Goal: Transaction & Acquisition: Purchase product/service

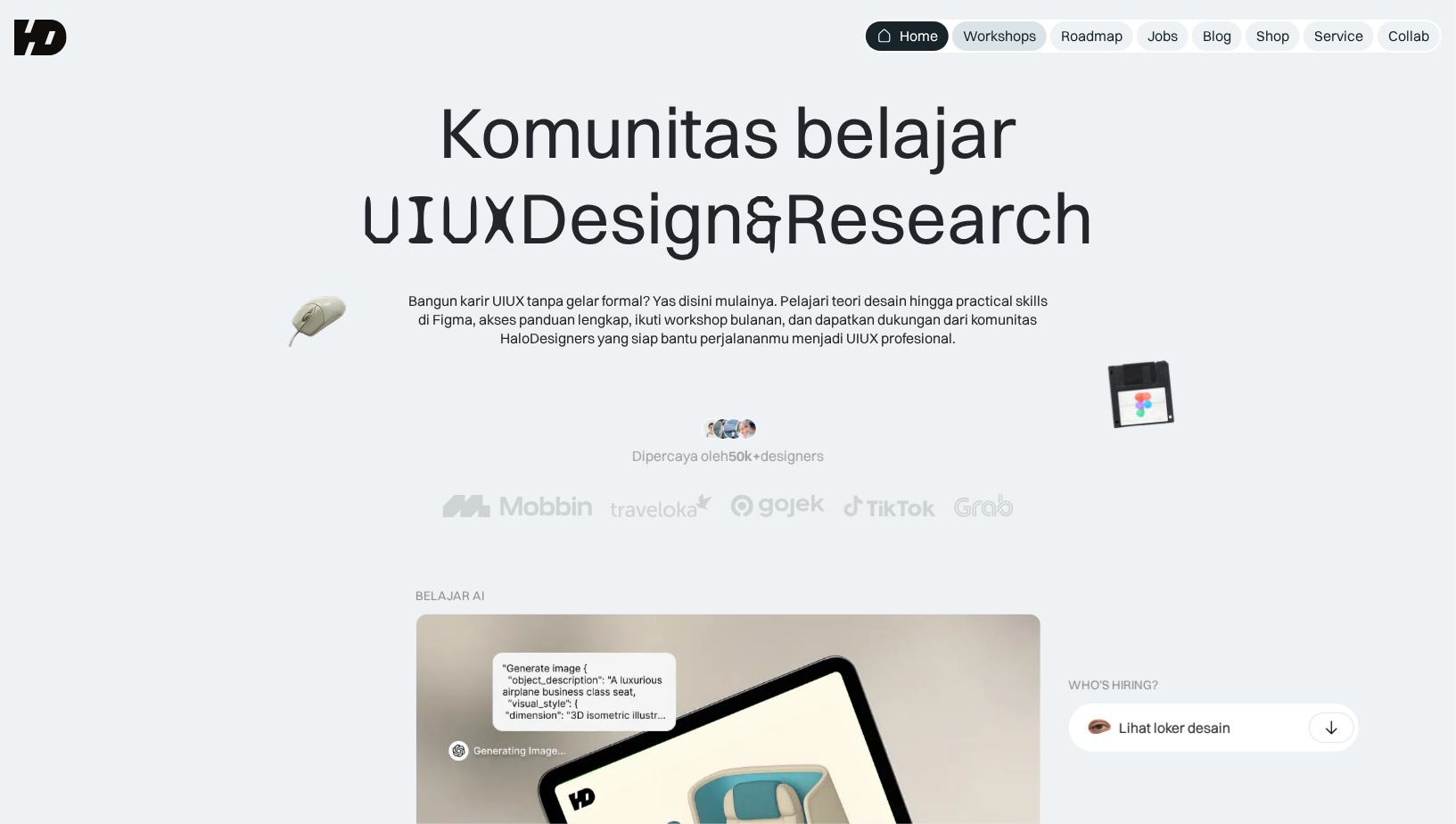
click at [1015, 34] on div "Workshops" at bounding box center [999, 36] width 73 height 19
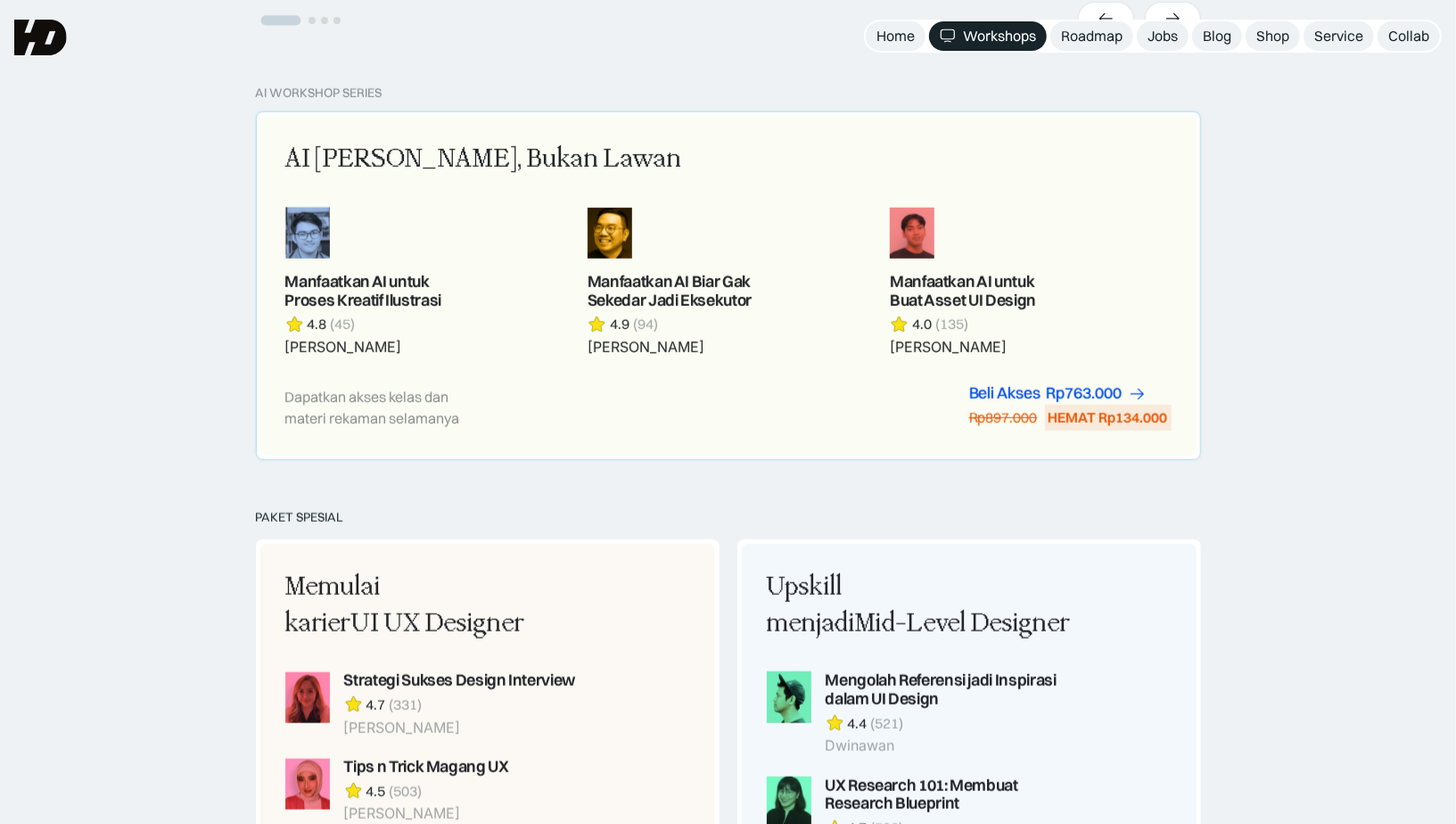
scroll to position [491, 0]
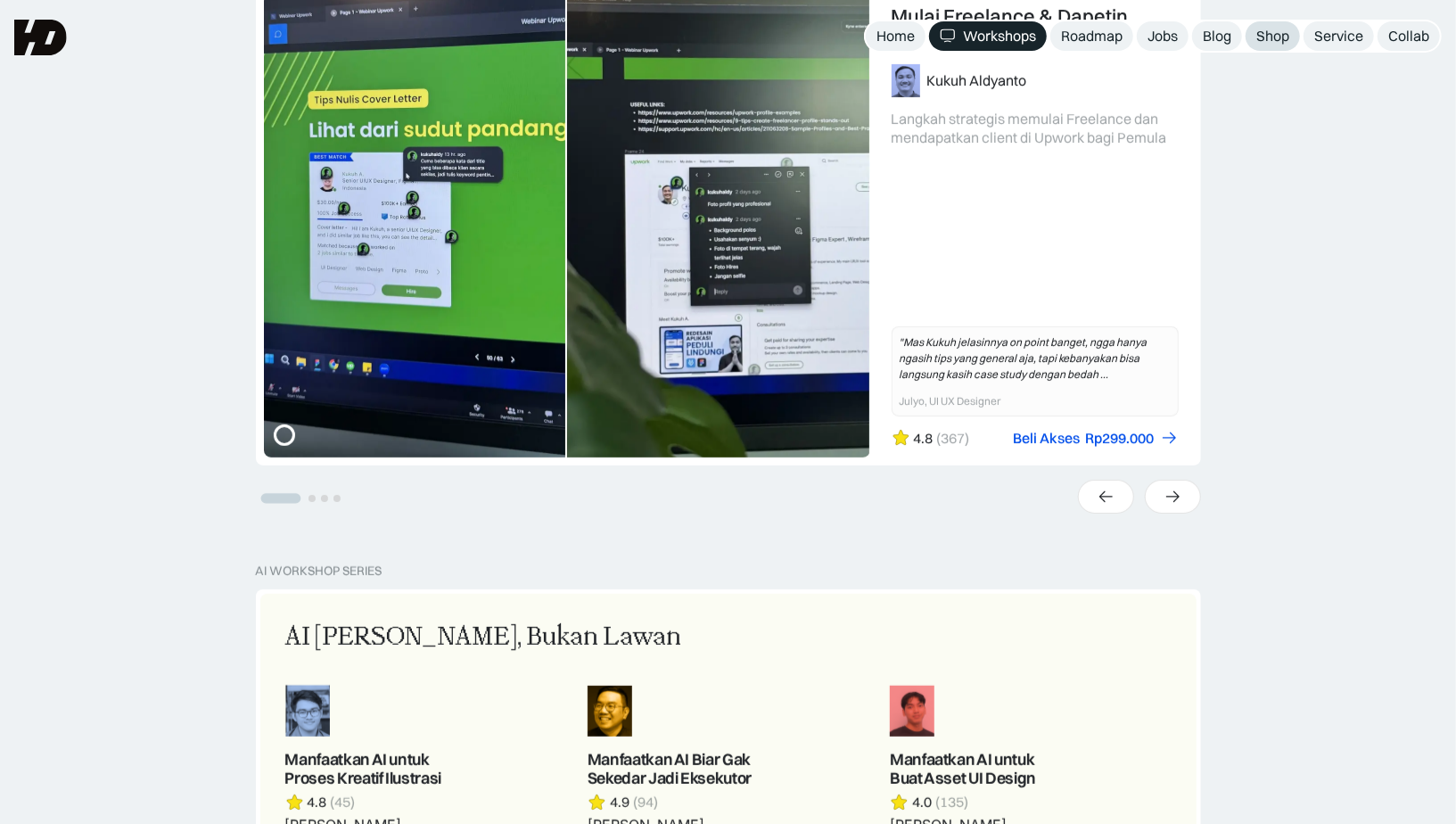
click at [1259, 33] on div "Shop" at bounding box center [1273, 36] width 33 height 19
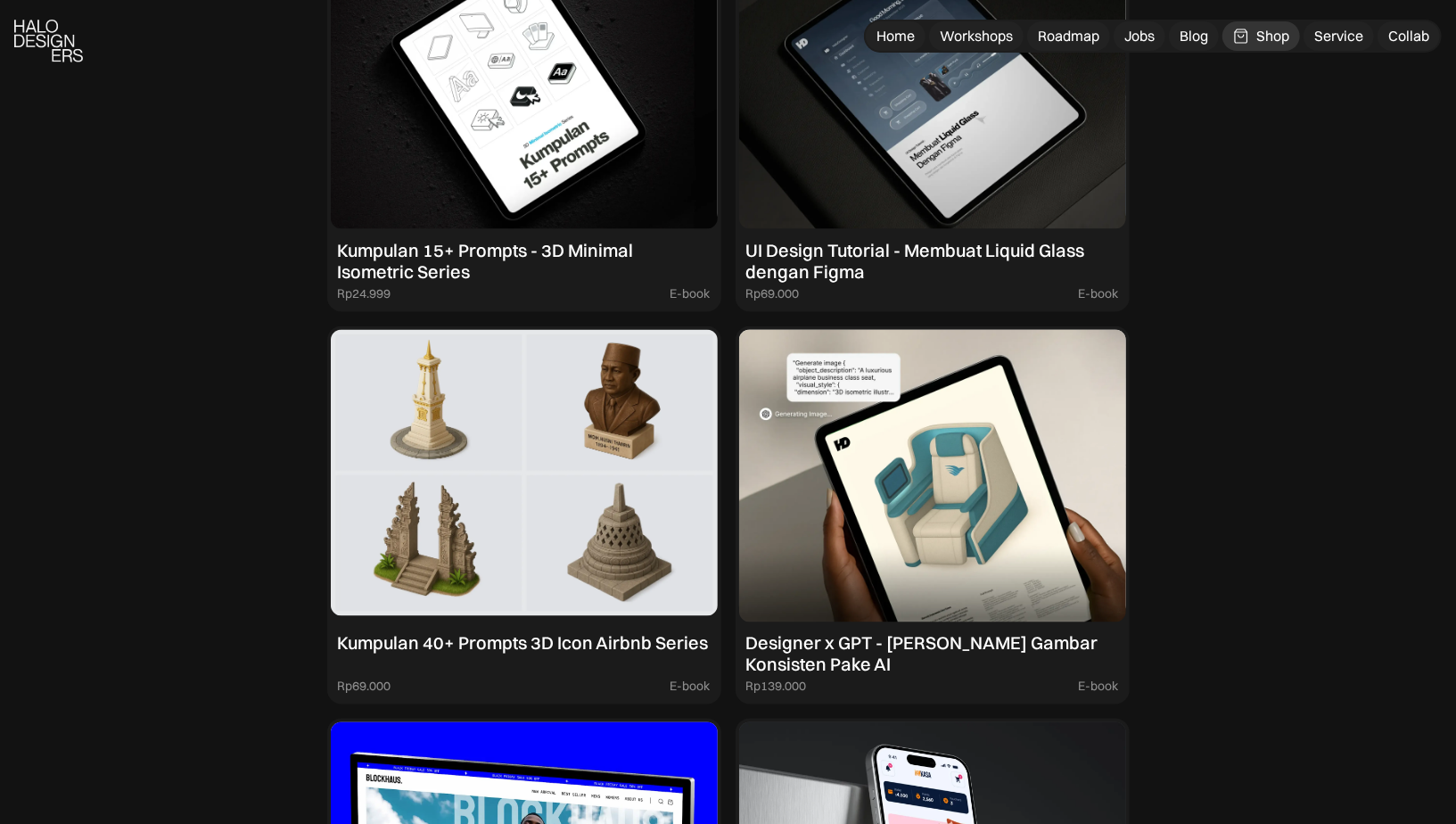
scroll to position [1776, 0]
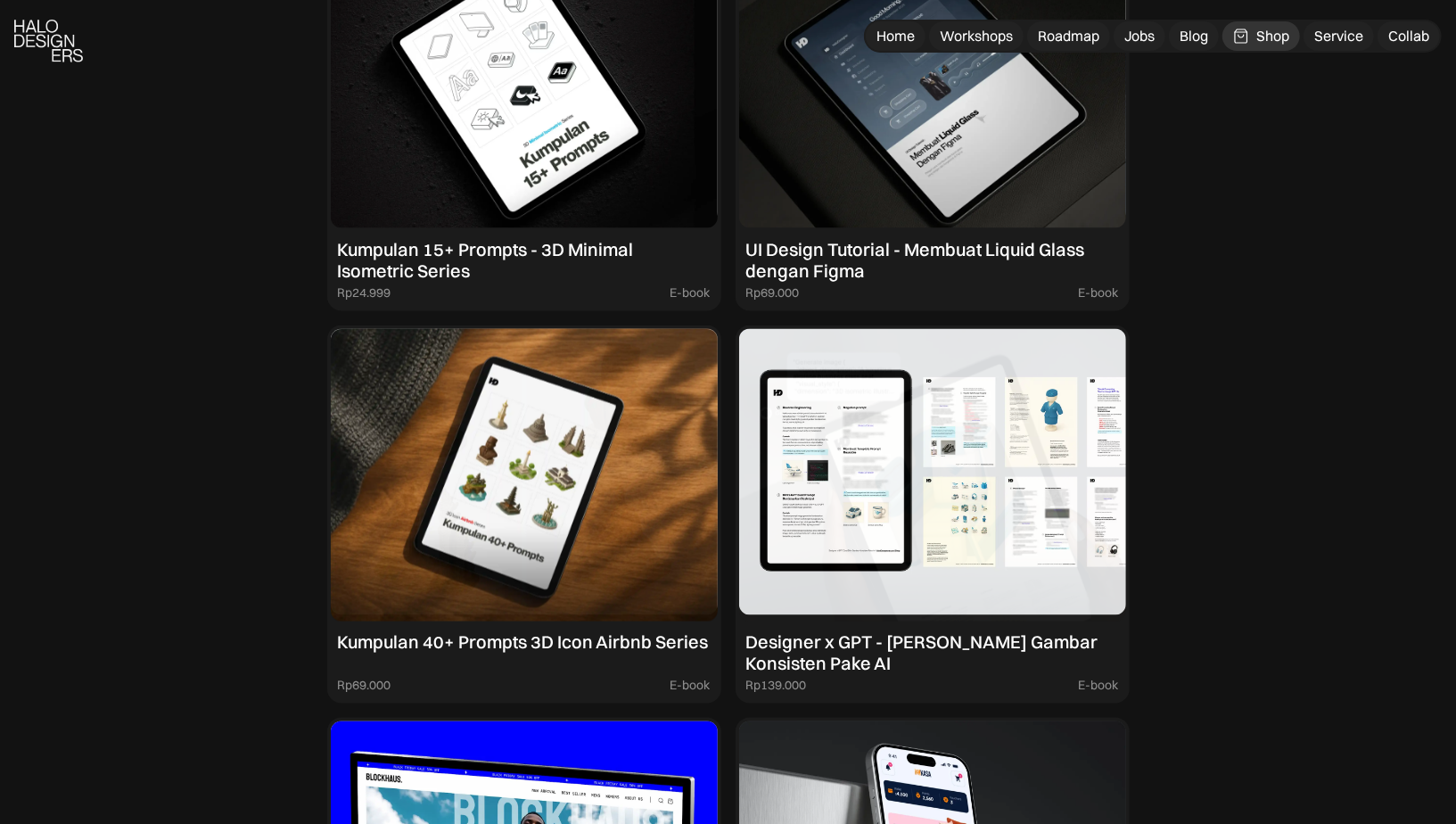
click at [863, 450] on img at bounding box center [932, 474] width 387 height 292
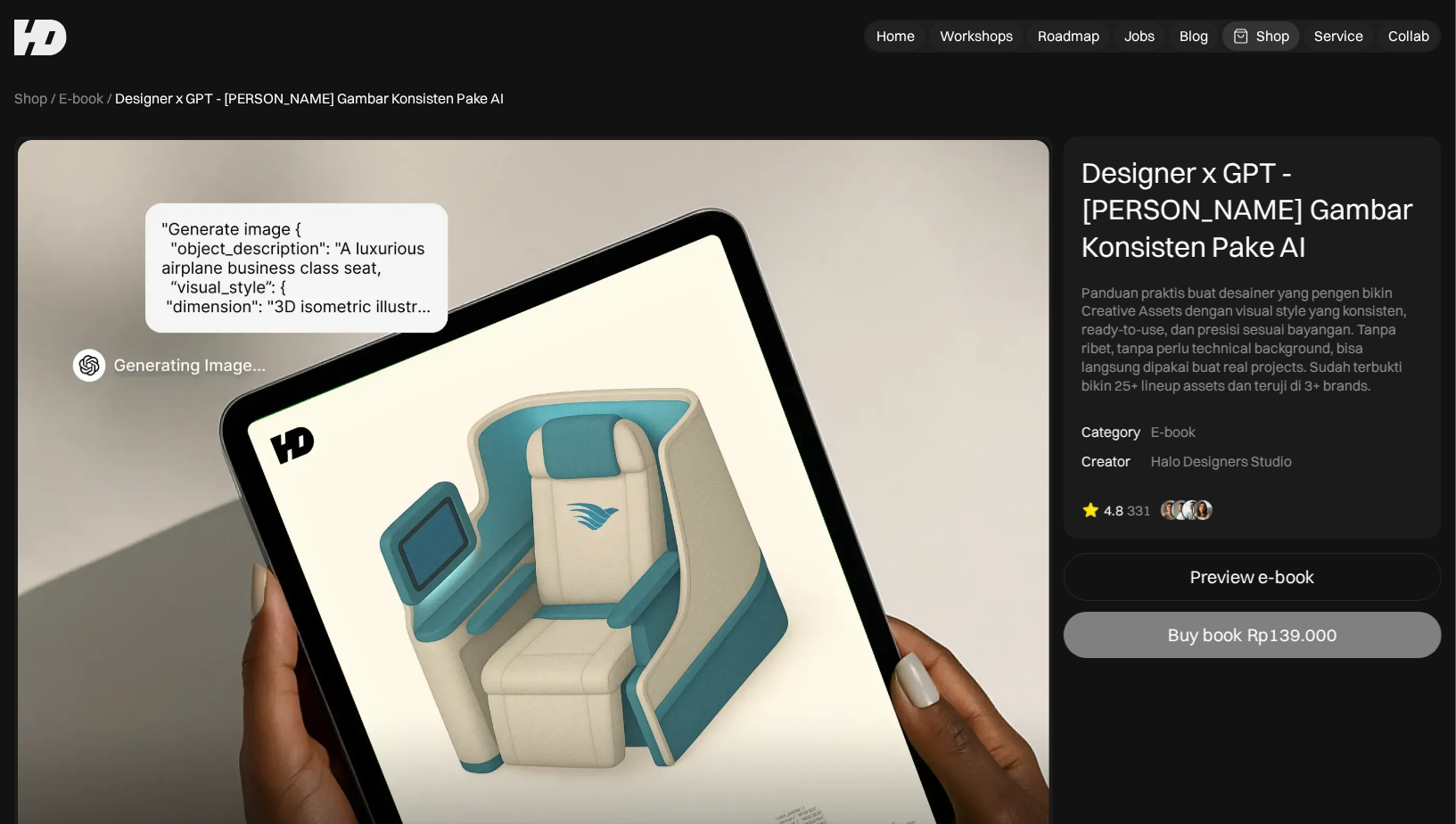
click at [1327, 626] on div "Rp139.000" at bounding box center [1292, 635] width 90 height 22
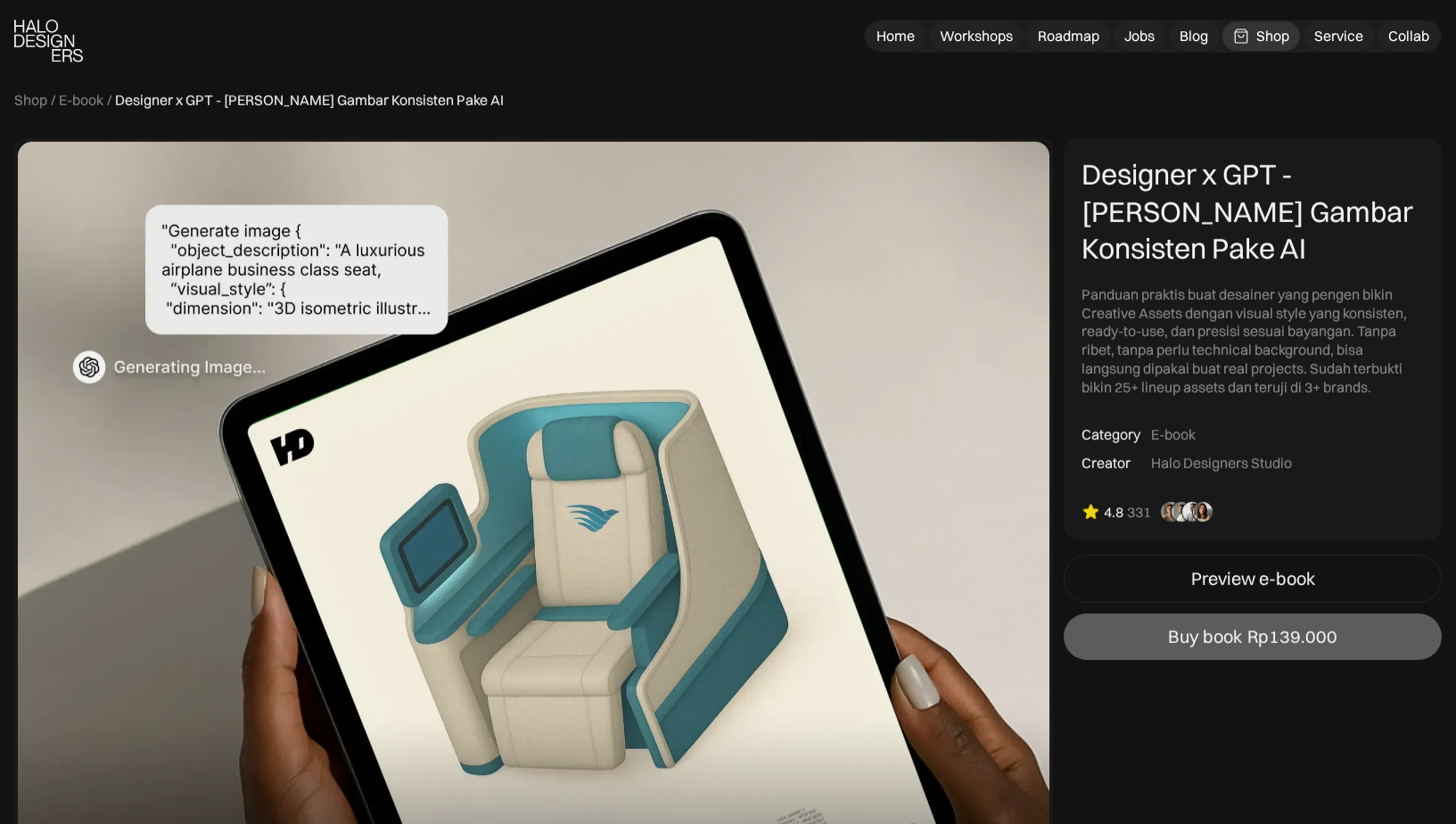
scroll to position [2, 0]
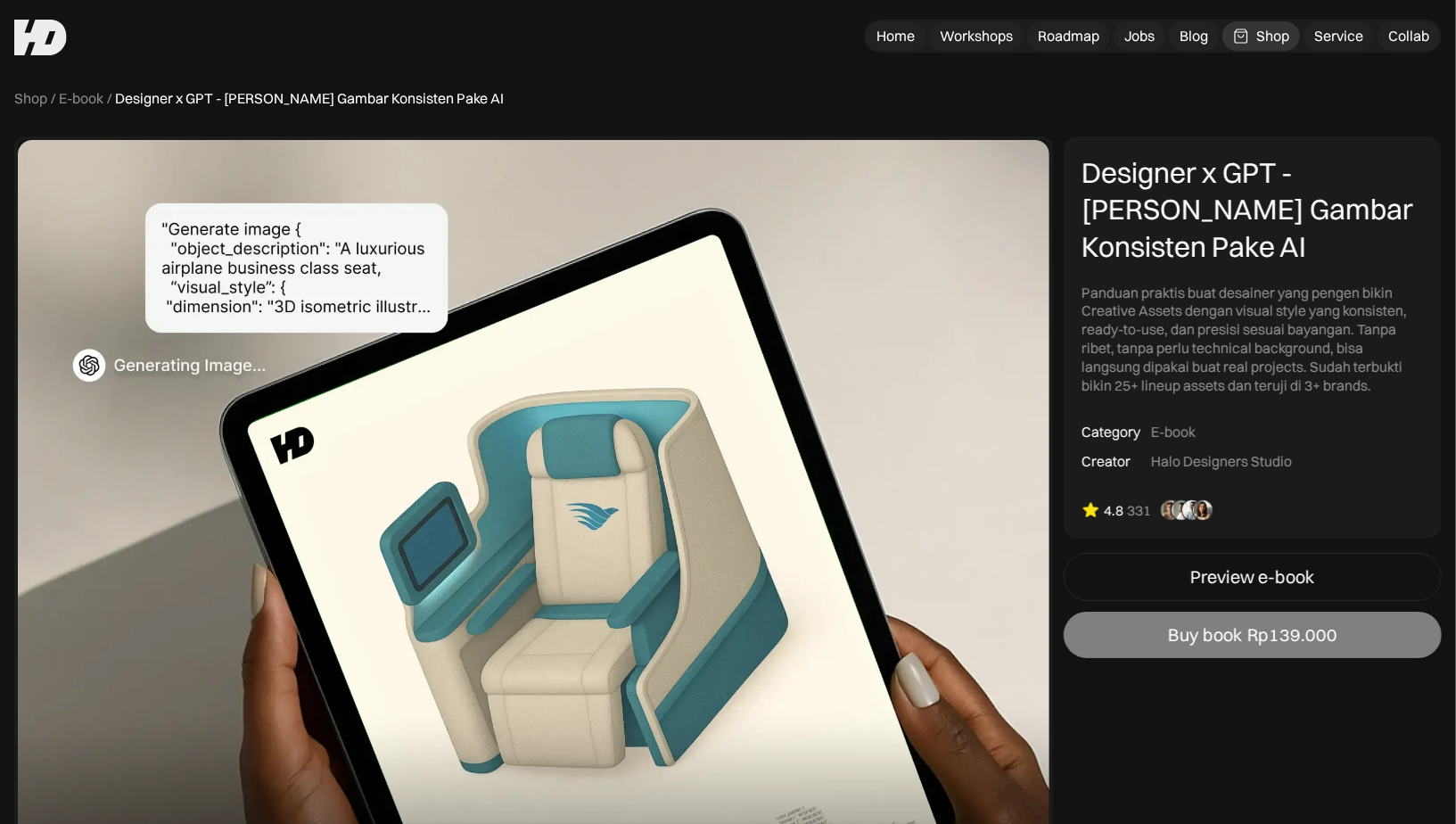
click at [1221, 630] on div "Buy book" at bounding box center [1205, 635] width 74 height 22
click at [1202, 639] on div "Buy book" at bounding box center [1205, 635] width 74 height 22
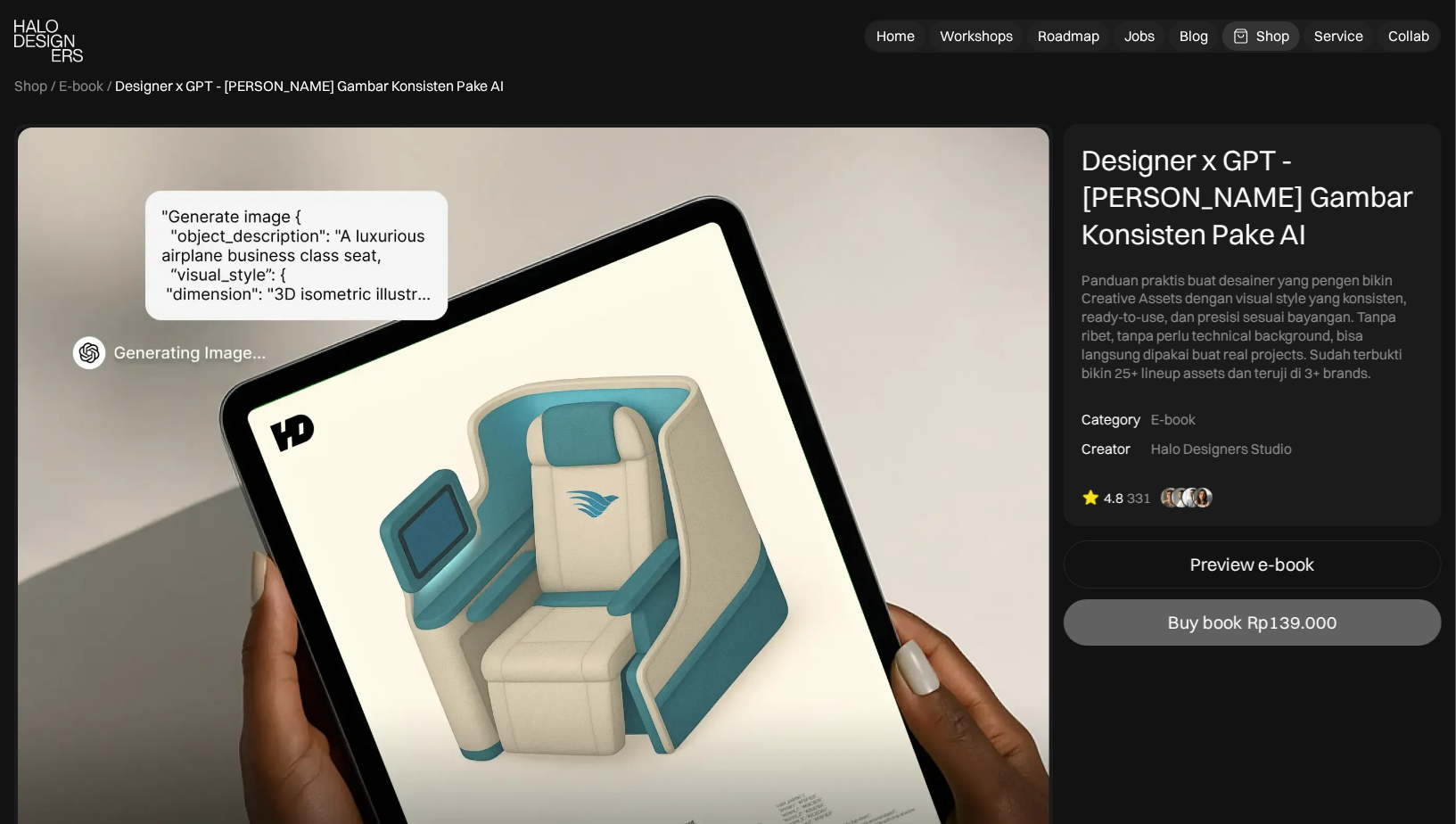
scroll to position [11, 0]
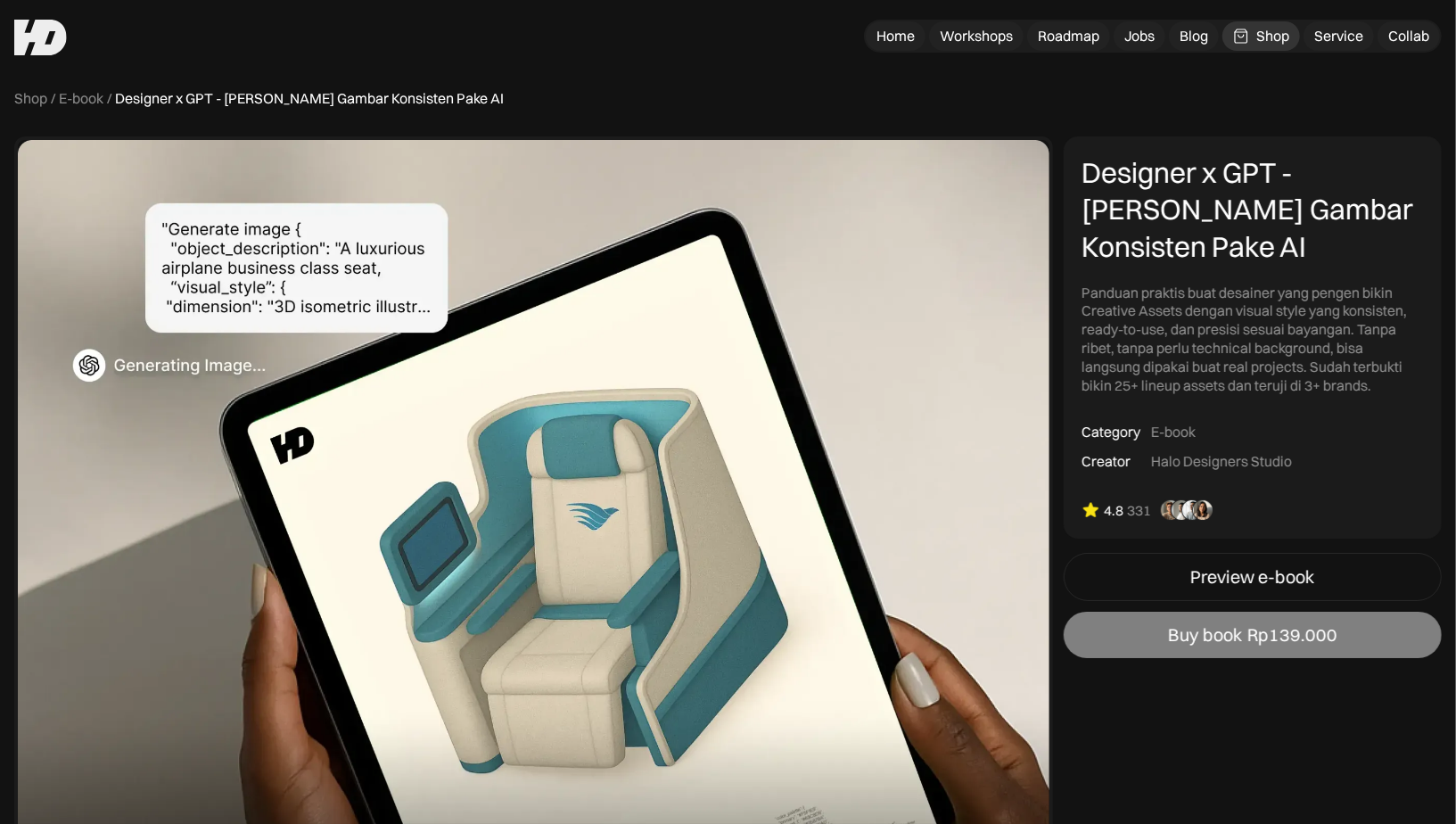
click at [1256, 640] on div "Rp139.000" at bounding box center [1292, 635] width 90 height 22
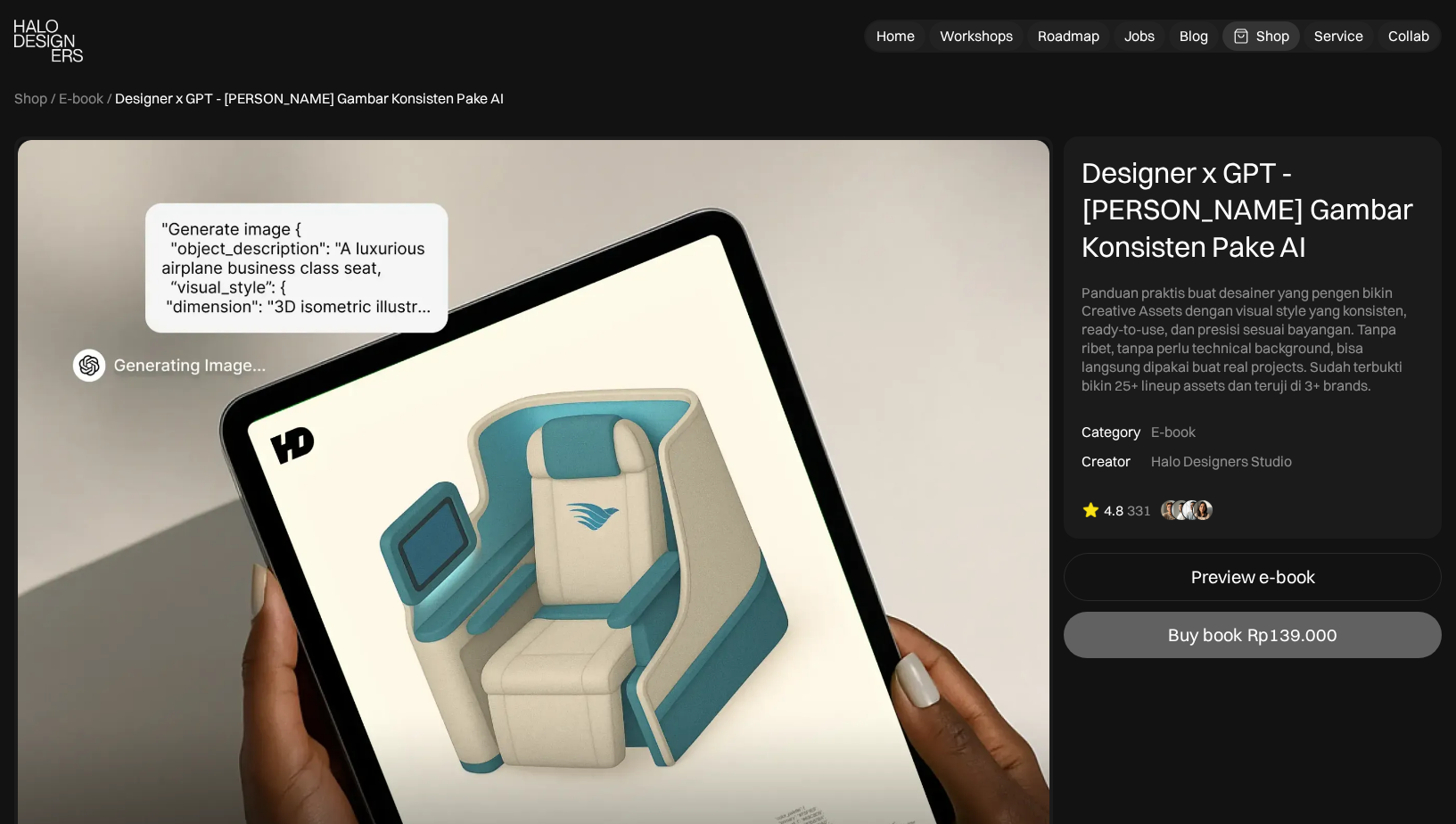
scroll to position [11, 0]
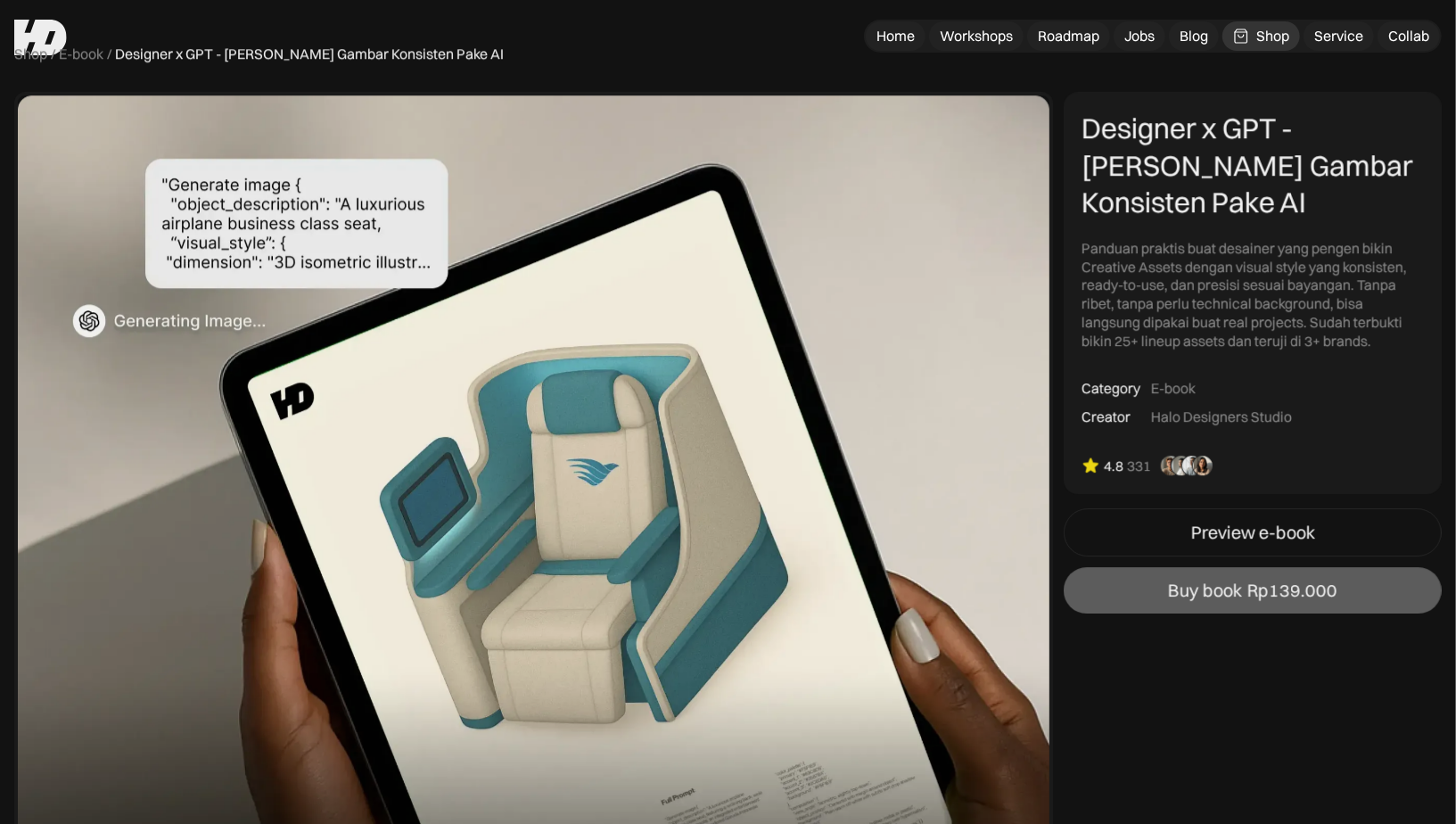
scroll to position [11, 0]
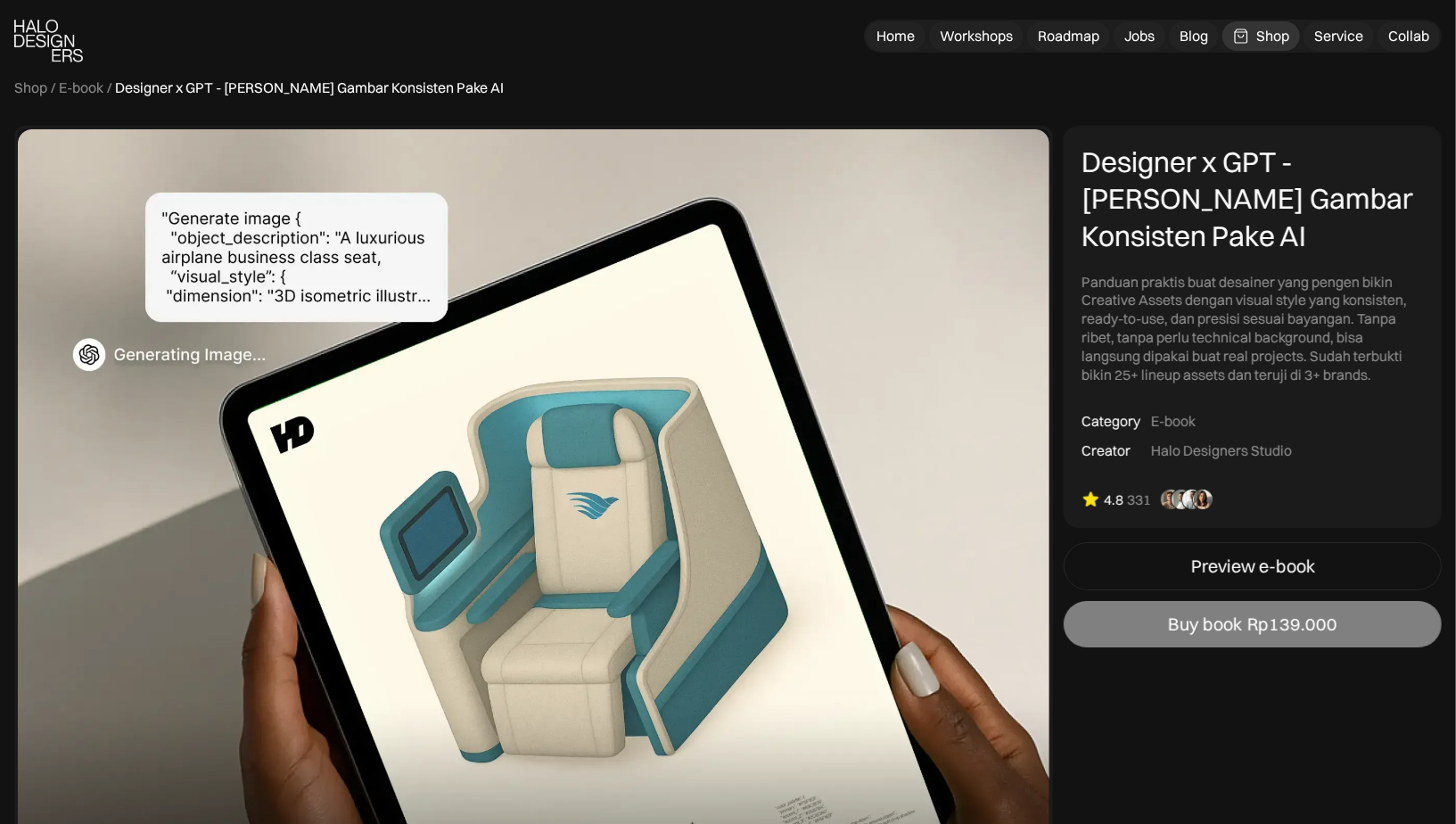
click at [1196, 620] on div "Buy book" at bounding box center [1205, 624] width 74 height 22
